Goal: Information Seeking & Learning: Learn about a topic

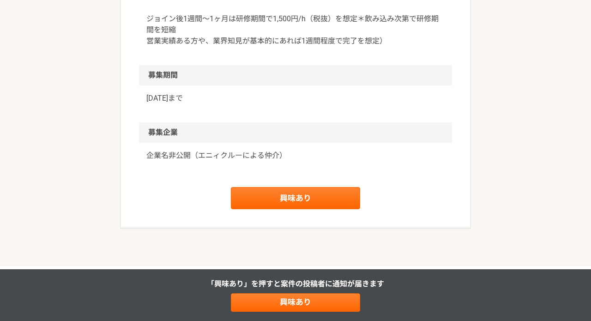
scroll to position [965, 0]
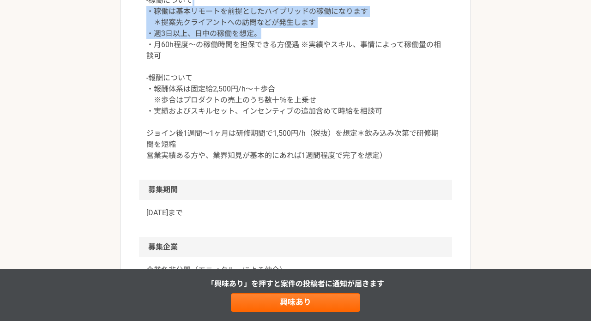
drag, startPoint x: 386, startPoint y: 84, endPoint x: 387, endPoint y: 54, distance: 30.0
click at [387, 54] on p "-稼働について ・稼働は基本リモートを前提としたハイブリッドの稼働になります ＊提案先クライアントへの訪問などが発生します ・週3日以上、日中の稼働を想定。 …" at bounding box center [295, 78] width 298 height 166
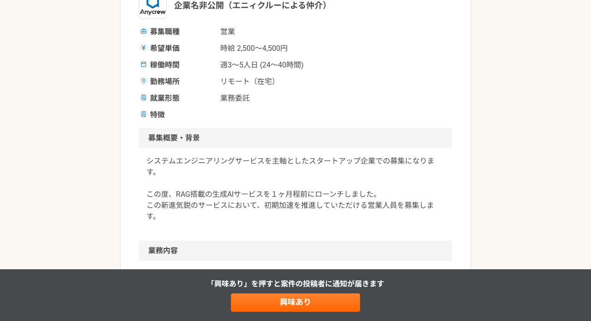
scroll to position [166, 0]
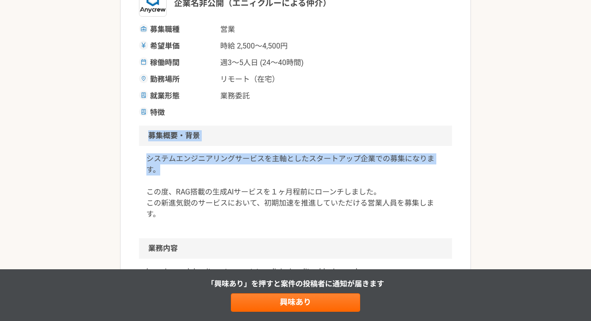
drag, startPoint x: 430, startPoint y: 173, endPoint x: 429, endPoint y: 127, distance: 45.7
click at [429, 127] on section "募集概要・背景 システムエンジニアリングサービスを主軸としたスタートアップ企業での募集になります。 この度、RAG搭載の生成AIサービスを１ヶ月程前にローンチ…" at bounding box center [295, 182] width 313 height 113
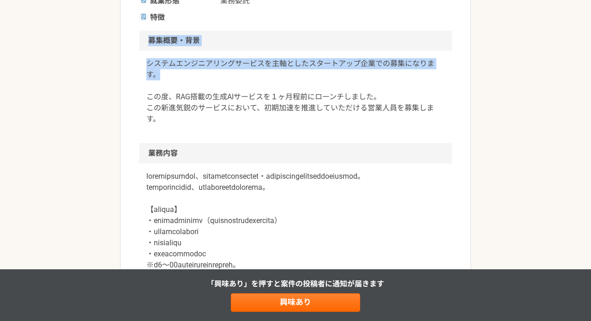
scroll to position [259, 0]
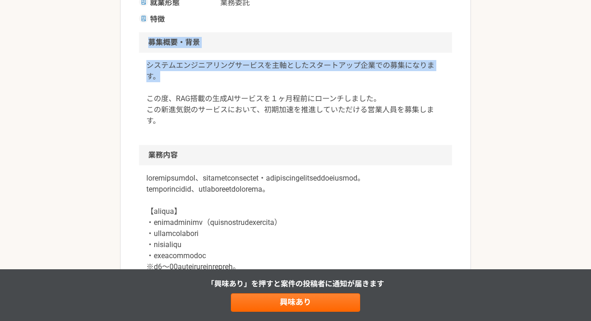
click at [419, 117] on p "システムエンジニアリングサービスを主軸としたスタートアップ企業での募集になります。 この度、RAG搭載の生成AIサービスを１ヶ月程前にローンチしました。 この…" at bounding box center [295, 93] width 298 height 66
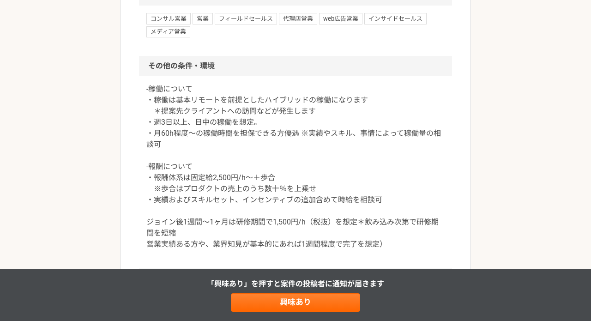
scroll to position [892, 0]
